Goal: Information Seeking & Learning: Learn about a topic

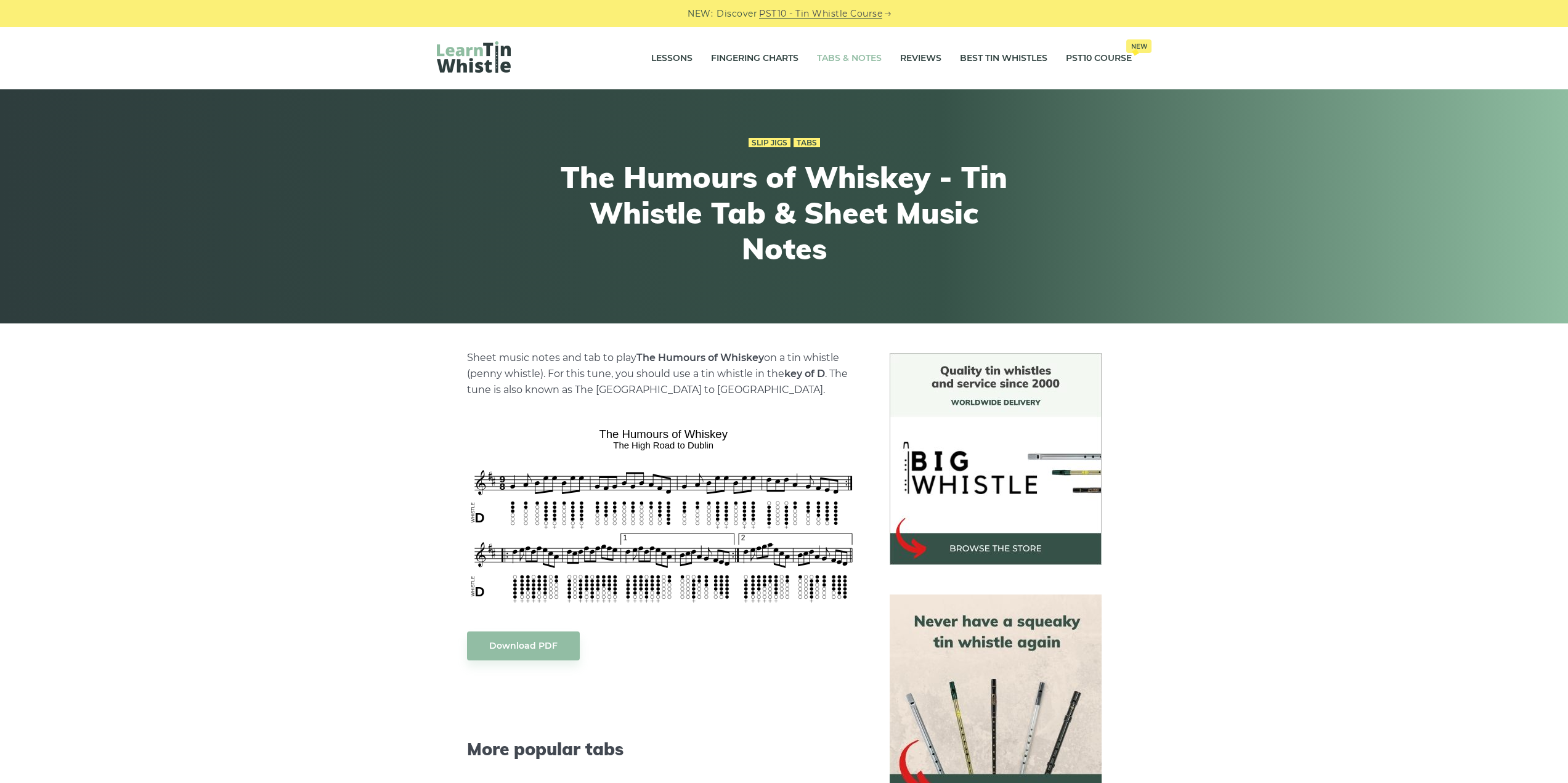
click at [861, 60] on link "Tabs & Notes" at bounding box center [849, 59] width 65 height 31
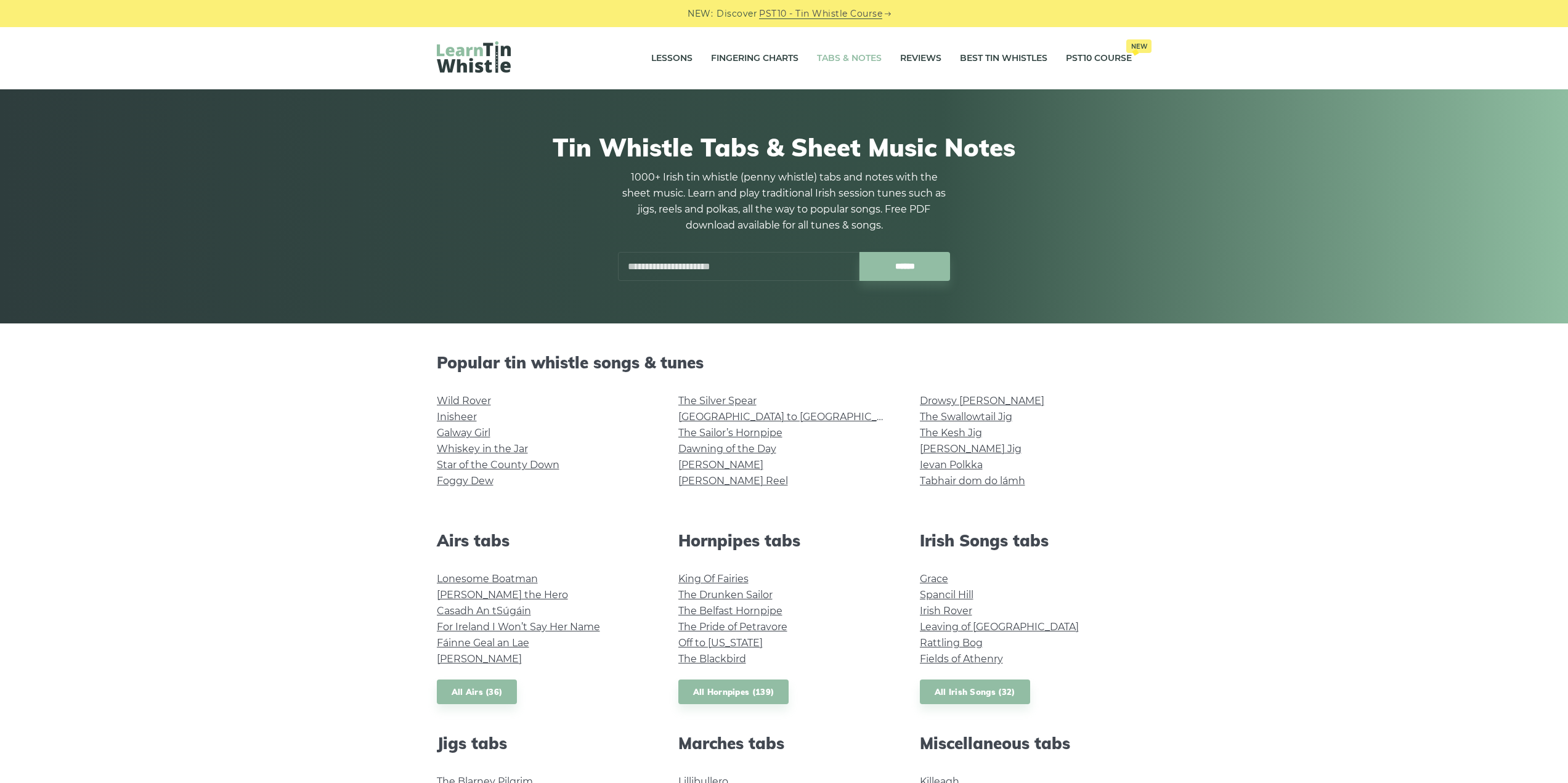
click at [711, 254] on input "text" at bounding box center [739, 266] width 241 height 29
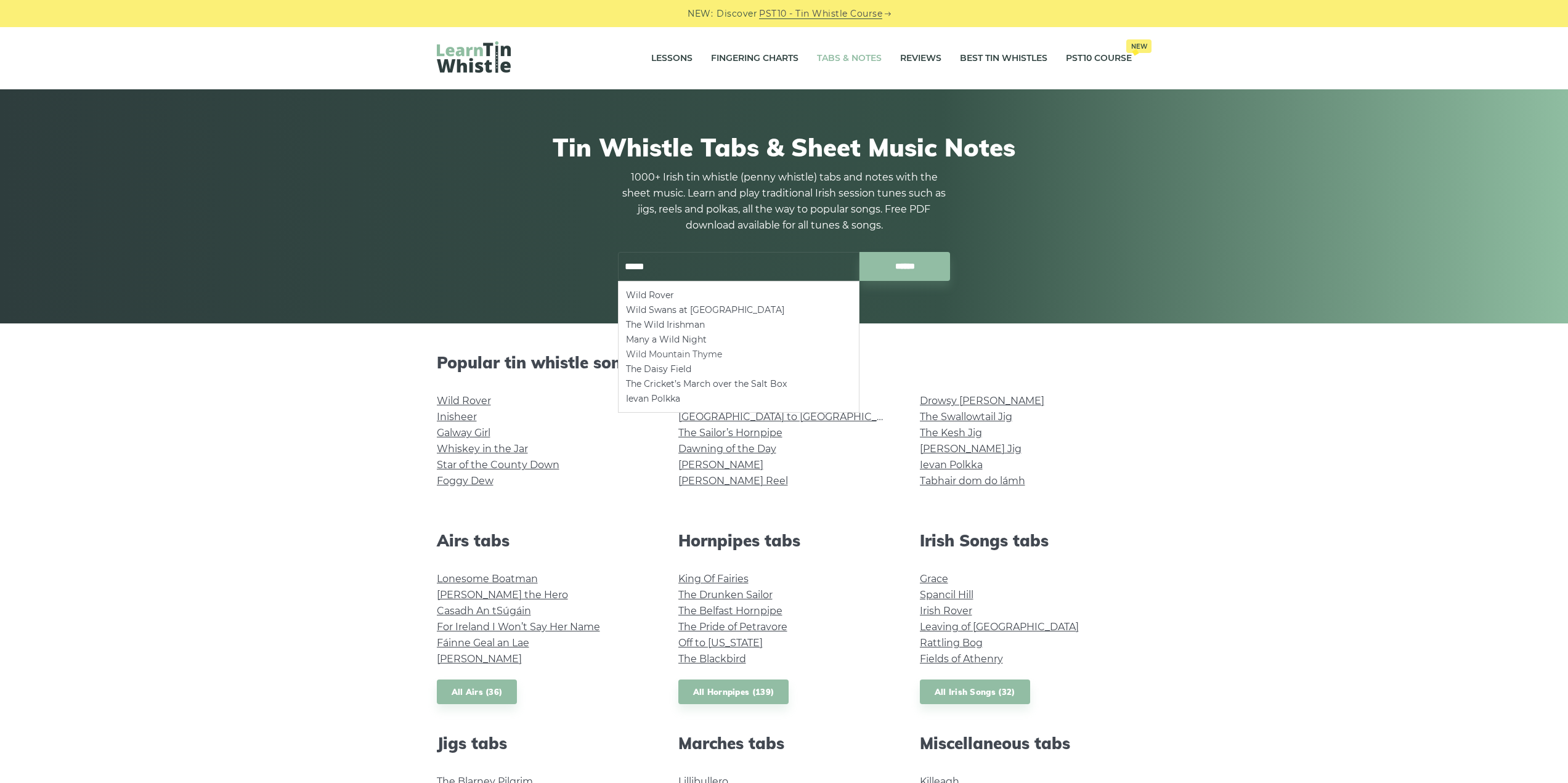
click at [683, 354] on li "Wild Mountain Thyme" at bounding box center [738, 354] width 225 height 15
type input "**********"
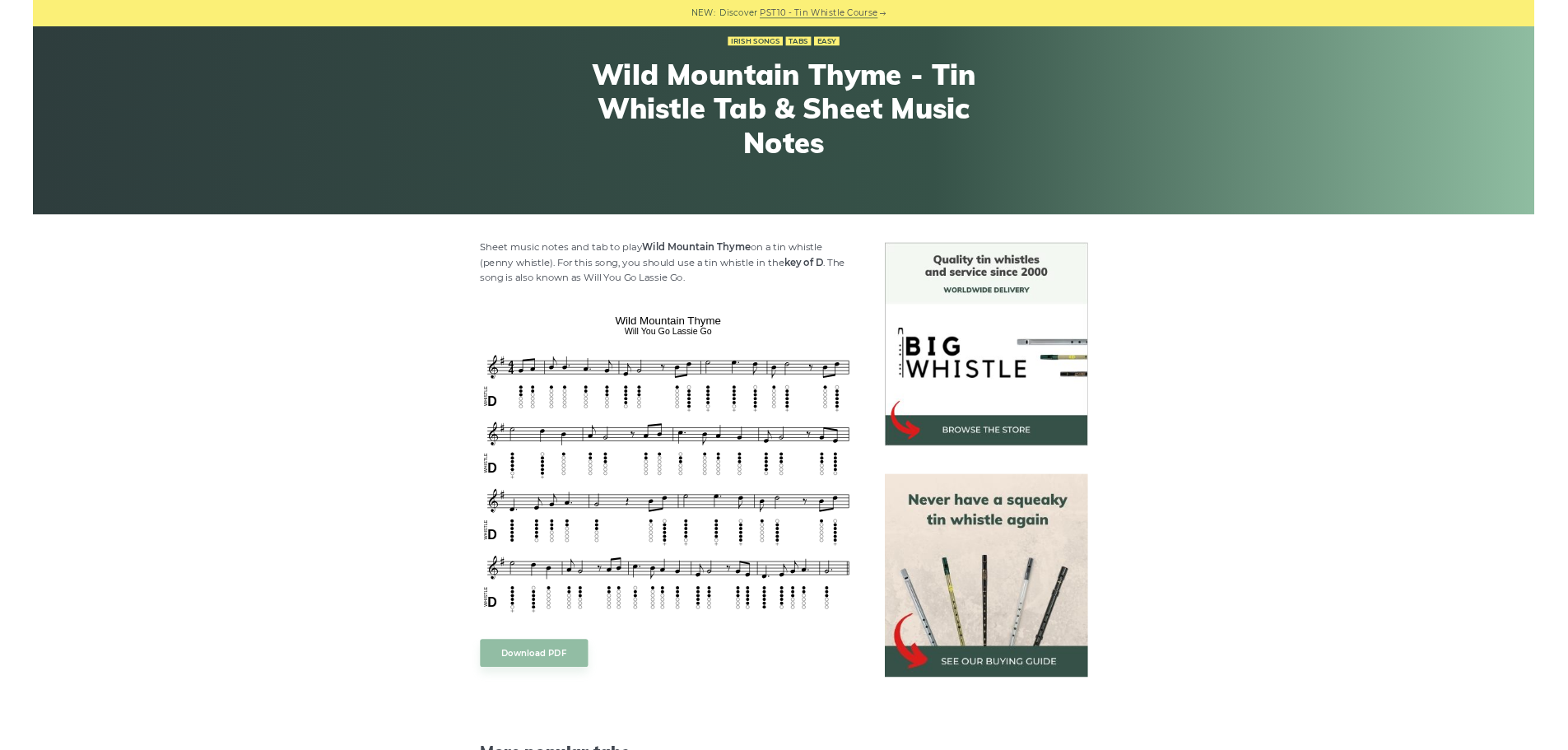
scroll to position [137, 0]
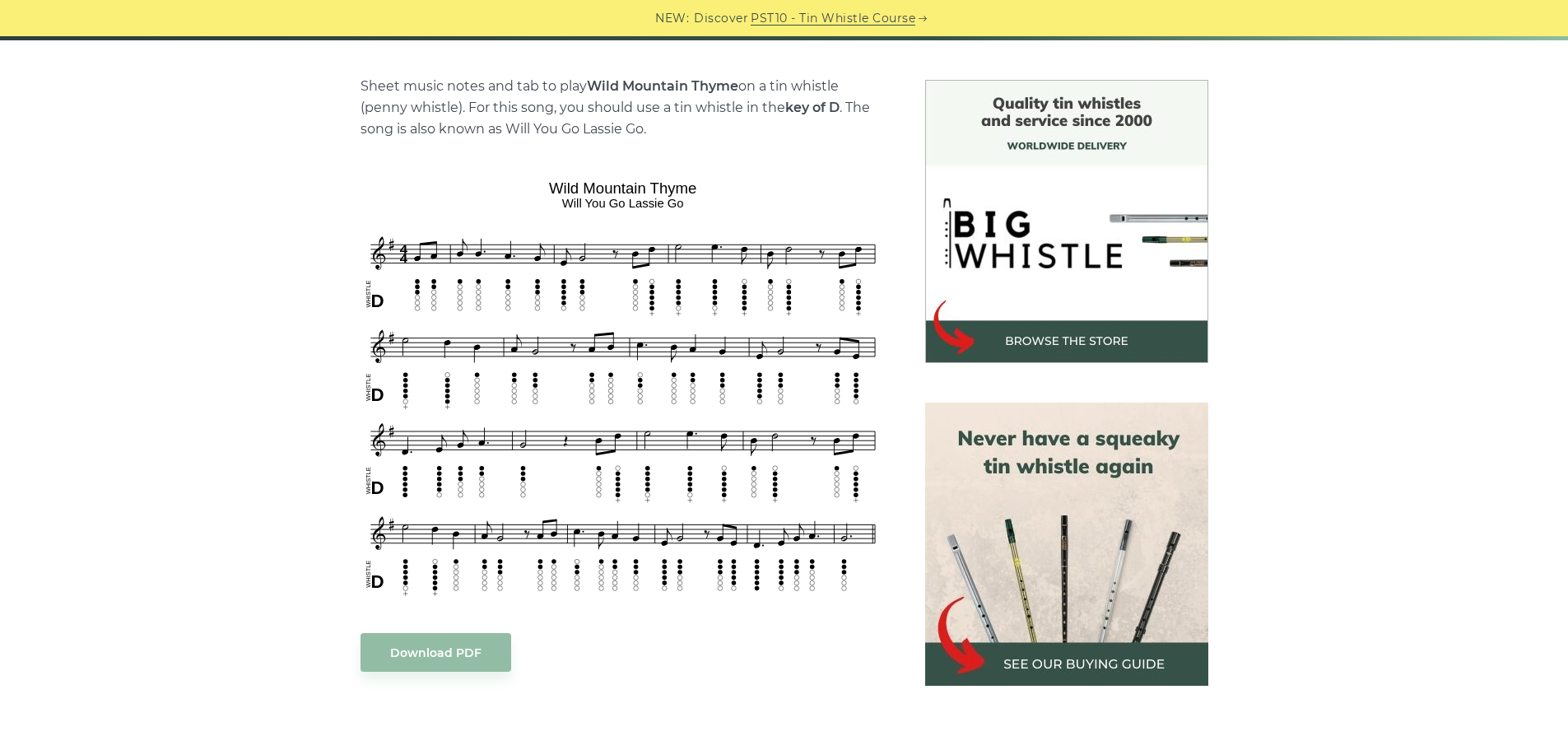
scroll to position [411, 0]
